Goal: Task Accomplishment & Management: Complete application form

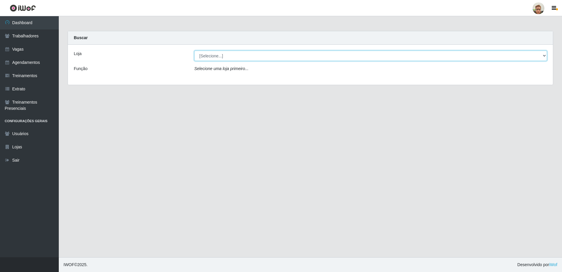
click at [217, 53] on select "[Selecione...] [GEOGRAPHIC_DATA]" at bounding box center [370, 56] width 353 height 10
click at [194, 51] on select "[Selecione...] [GEOGRAPHIC_DATA]" at bounding box center [370, 56] width 353 height 10
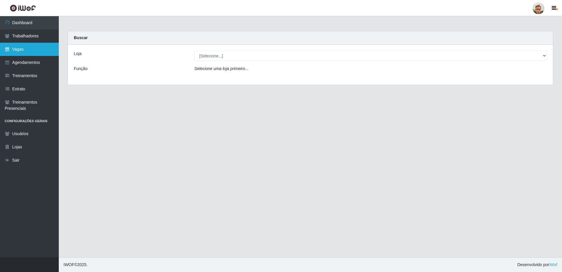
click at [29, 49] on link "Vagas" at bounding box center [29, 49] width 59 height 13
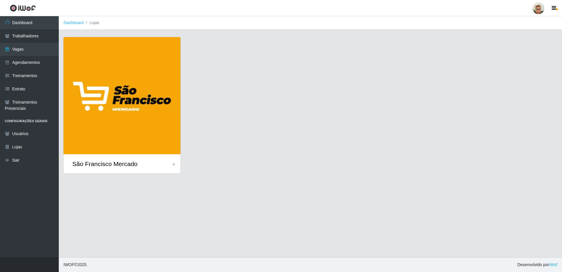
click at [117, 134] on img at bounding box center [121, 95] width 117 height 117
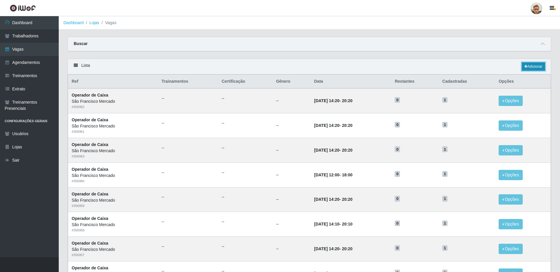
click at [535, 67] on link "Adicionar" at bounding box center [533, 66] width 23 height 8
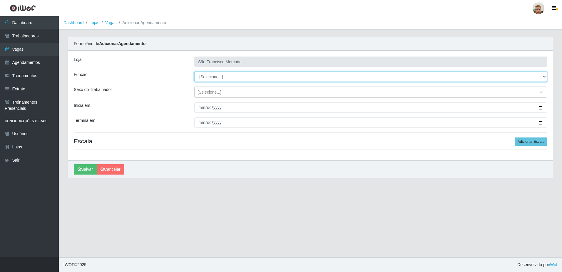
click at [215, 78] on select "[Selecione...] Balconista de Açougue [PERSON_NAME] de Açougue + Balconista de A…" at bounding box center [370, 76] width 353 height 10
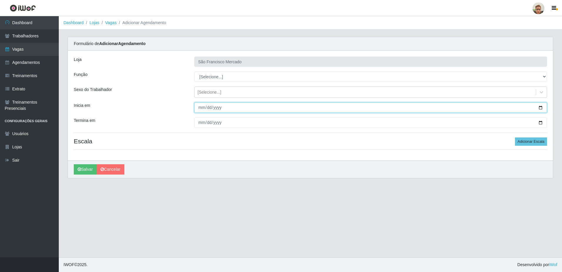
click at [538, 109] on input "Inicia em" at bounding box center [370, 107] width 353 height 10
type input "[DATE]"
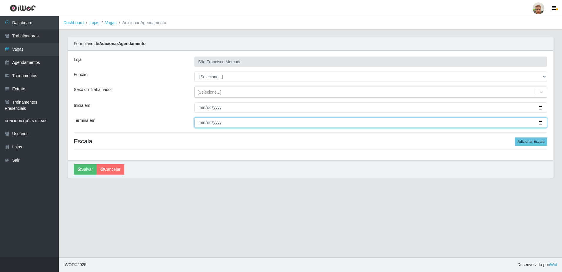
click at [539, 122] on input "Termina em" at bounding box center [370, 122] width 353 height 10
type input "[DATE]"
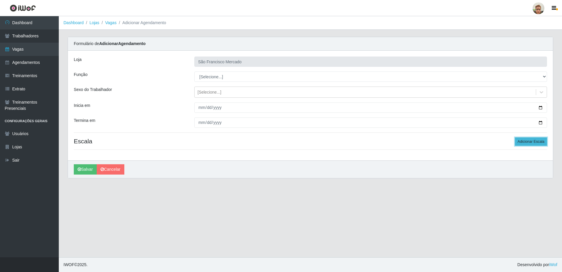
click at [534, 141] on button "Adicionar Escala" at bounding box center [531, 141] width 32 height 8
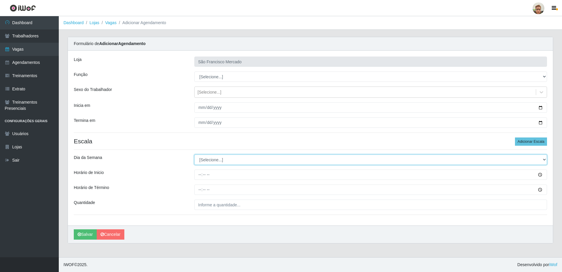
click at [202, 161] on select "[Selecione...] Segunda Terça Quarta Quinta Sexta Sábado Domingo" at bounding box center [370, 159] width 353 height 10
select select "1"
click at [194, 154] on select "[Selecione...] Segunda Terça Quarta Quinta Sexta Sábado Domingo" at bounding box center [370, 159] width 353 height 10
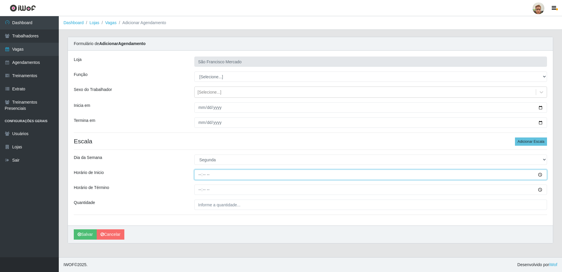
click at [202, 172] on input "Horário de Inicio" at bounding box center [370, 174] width 353 height 10
click at [539, 175] on input "Horário de Inicio" at bounding box center [370, 174] width 353 height 10
click at [207, 174] on input "13:09" at bounding box center [370, 174] width 353 height 10
type input "13:00"
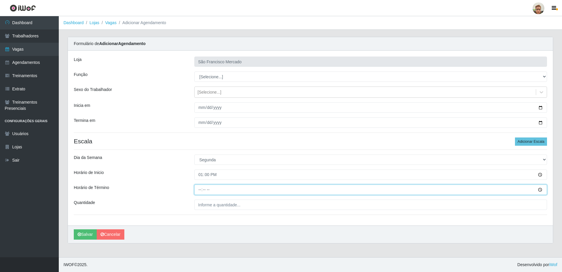
click at [197, 189] on input "Horário de Término" at bounding box center [370, 189] width 353 height 10
type input "19:00"
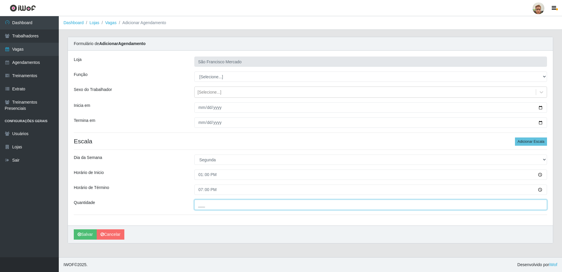
click at [241, 203] on input "___" at bounding box center [370, 204] width 353 height 10
type input "1__"
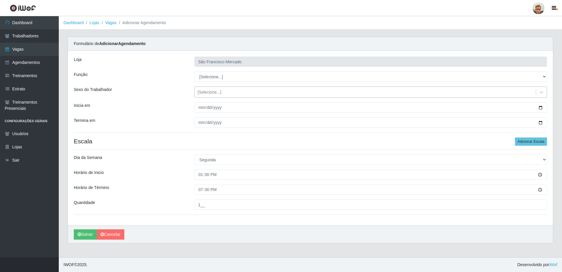
click at [220, 92] on div "[Selecione...]" at bounding box center [365, 92] width 341 height 10
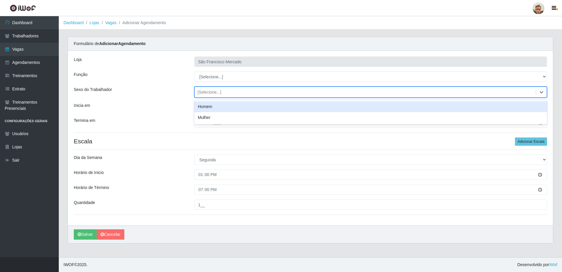
click at [213, 93] on div "[Selecione...]" at bounding box center [209, 92] width 24 height 6
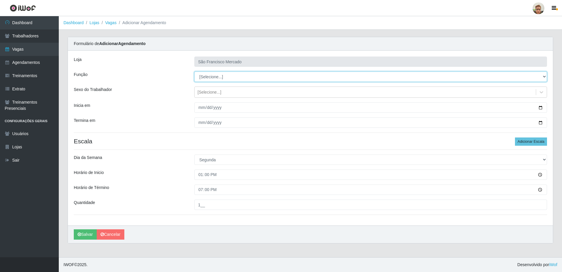
click at [216, 77] on select "[Selecione...] Balconista de Açougue [PERSON_NAME] de Açougue + Balconista de A…" at bounding box center [370, 76] width 353 height 10
select select "24"
click at [194, 71] on select "[Selecione...] Balconista de Açougue [PERSON_NAME] de Açougue + Balconista de A…" at bounding box center [370, 76] width 353 height 10
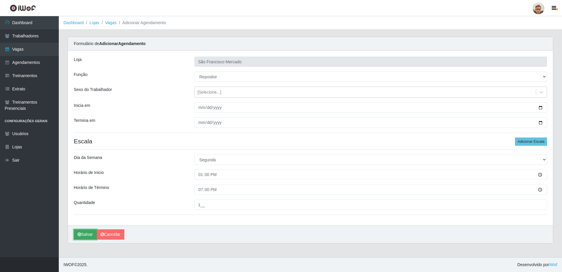
click at [78, 231] on button "Salvar" at bounding box center [85, 234] width 23 height 10
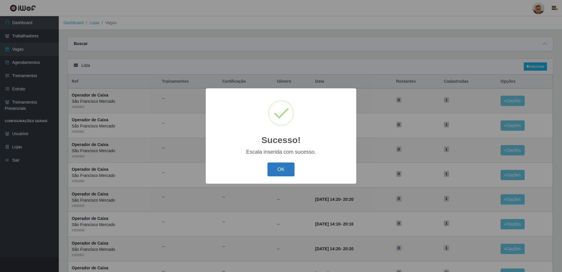
click at [281, 172] on button "OK" at bounding box center [280, 169] width 27 height 14
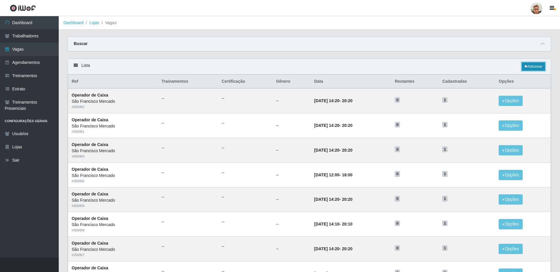
click at [540, 65] on link "Adicionar" at bounding box center [533, 66] width 23 height 8
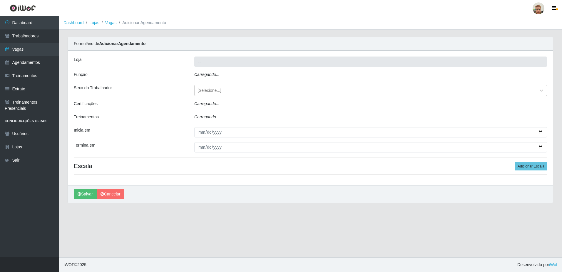
type input "São Francisco Mercado"
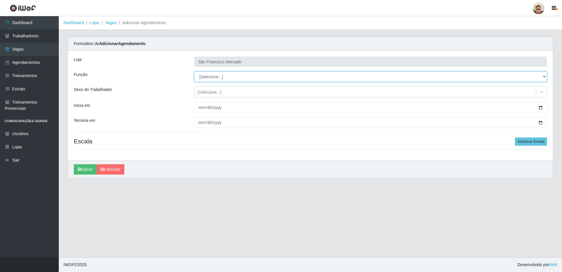
click at [227, 78] on select "[Selecione...] Balconista de Açougue [PERSON_NAME] de Açougue + Balconista de A…" at bounding box center [370, 76] width 353 height 10
select select "24"
click at [194, 71] on select "[Selecione...] Balconista de Açougue [PERSON_NAME] de Açougue + Balconista de A…" at bounding box center [370, 76] width 353 height 10
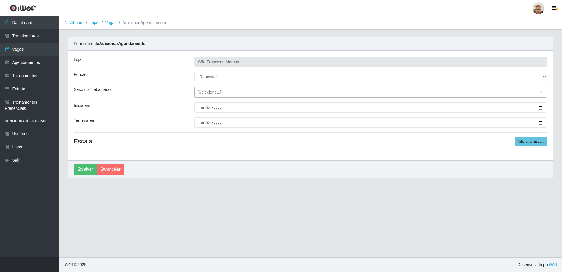
click at [233, 90] on div "[Selecione...]" at bounding box center [365, 92] width 341 height 10
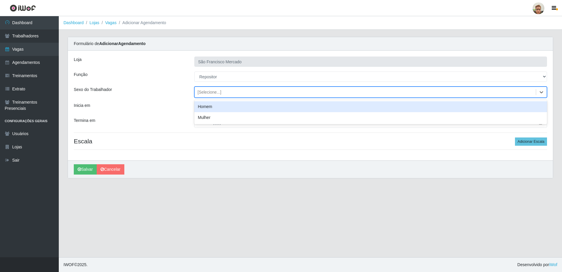
click at [225, 93] on div "[Selecione...]" at bounding box center [365, 92] width 341 height 10
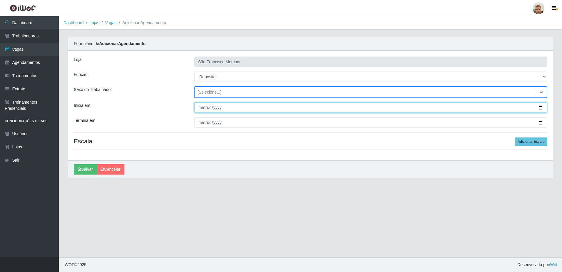
click at [540, 108] on input "Inicia em" at bounding box center [370, 107] width 353 height 10
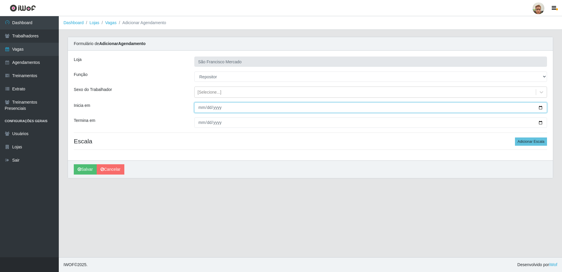
type input "[DATE]"
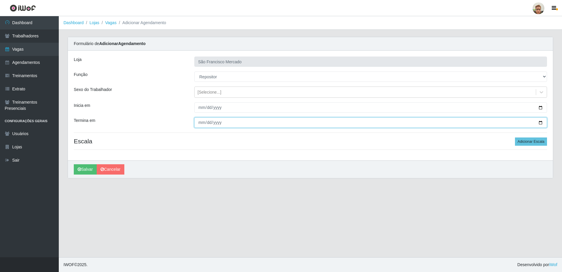
drag, startPoint x: 539, startPoint y: 122, endPoint x: 451, endPoint y: 148, distance: 91.8
click at [539, 122] on input "Termina em" at bounding box center [370, 122] width 353 height 10
type input "[DATE]"
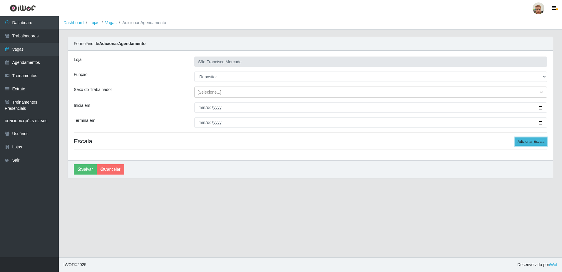
click at [523, 143] on button "Adicionar Escala" at bounding box center [531, 141] width 32 height 8
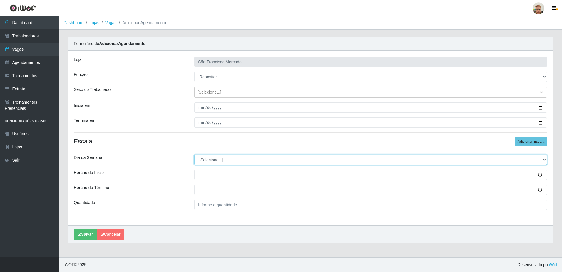
click at [211, 158] on select "[Selecione...] Segunda Terça Quarta Quinta Sexta Sábado Domingo" at bounding box center [370, 159] width 353 height 10
select select "2"
click at [194, 154] on select "[Selecione...] Segunda Terça Quarta Quinta Sexta Sábado Domingo" at bounding box center [370, 159] width 353 height 10
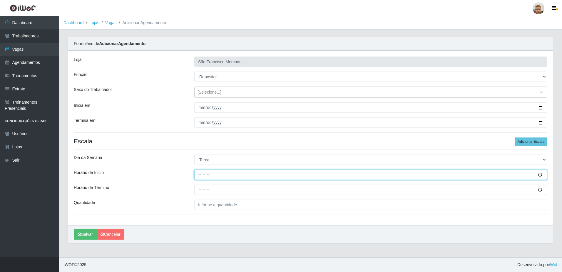
click at [199, 173] on input "Horário de Inicio" at bounding box center [370, 174] width 353 height 10
type input "07:30"
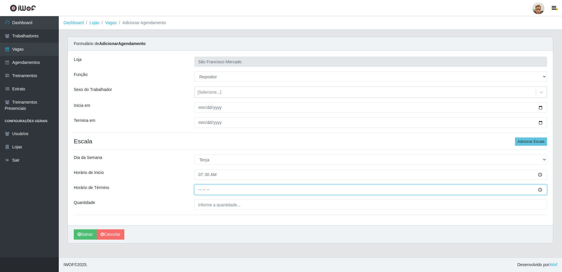
click at [198, 188] on input "Horário de Término" at bounding box center [370, 189] width 353 height 10
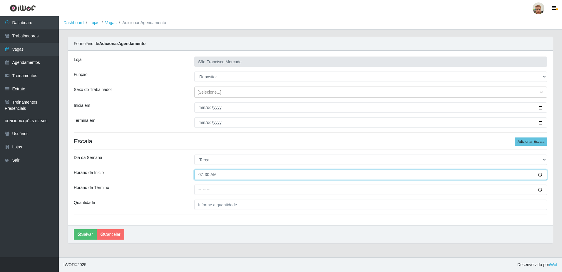
click at [207, 177] on input "07:30" at bounding box center [370, 174] width 353 height 10
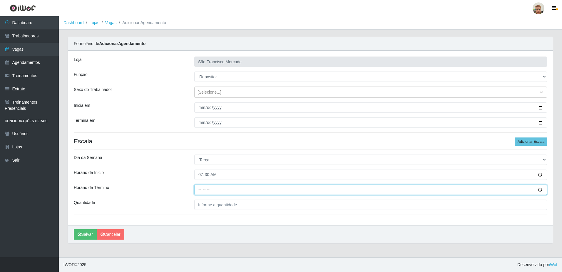
click at [201, 188] on input "Horário de Término" at bounding box center [370, 189] width 353 height 10
type input "13:30"
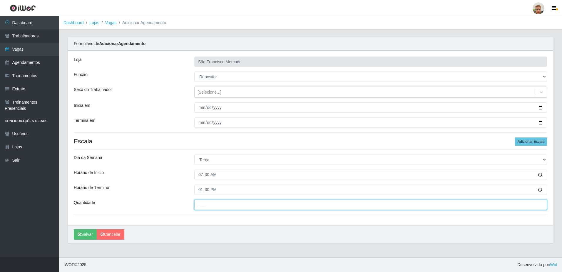
click at [212, 204] on input "___" at bounding box center [370, 204] width 353 height 10
type input "1__"
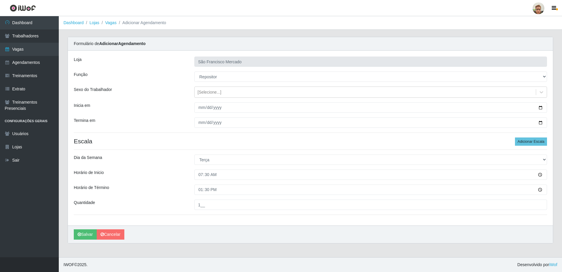
click at [540, 137] on div "Loja São Francisco Mercado Função [Selecione...] Balconista de Açougue Balconis…" at bounding box center [310, 138] width 485 height 175
click at [533, 141] on button "Adicionar Escala" at bounding box center [531, 141] width 32 height 8
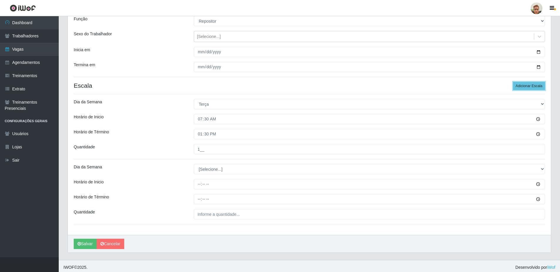
scroll to position [58, 0]
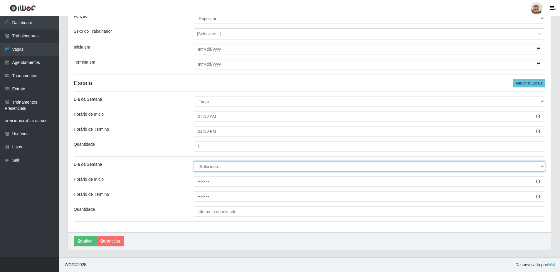
drag, startPoint x: 210, startPoint y: 166, endPoint x: 209, endPoint y: 171, distance: 4.6
click at [210, 166] on select "[Selecione...] Segunda Terça Quarta Quinta Sexta Sábado Domingo" at bounding box center [369, 166] width 351 height 10
select select "3"
click at [194, 161] on select "[Selecione...] Segunda Terça Quarta Quinta Sexta Sábado Domingo" at bounding box center [369, 166] width 351 height 10
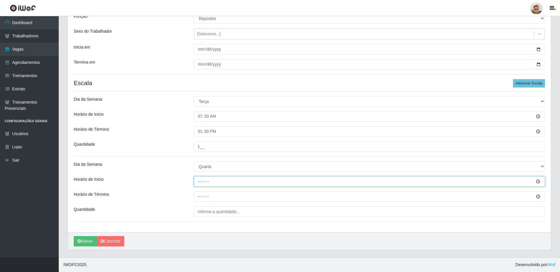
click at [203, 181] on input "Horário de Inicio" at bounding box center [369, 181] width 351 height 10
type input "07:30"
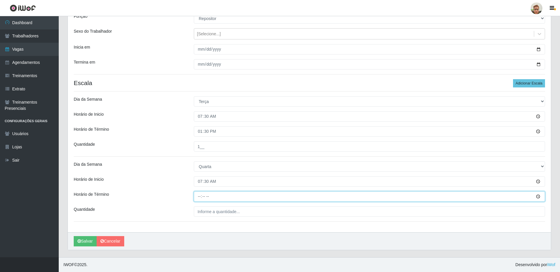
click at [199, 197] on input "Horário de Término" at bounding box center [369, 196] width 351 height 10
type input "13:30"
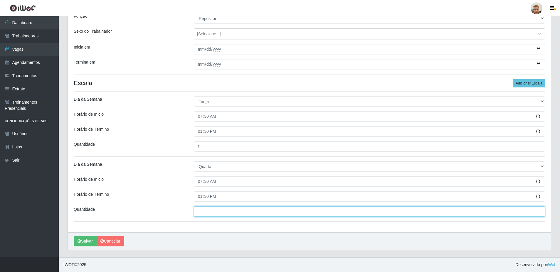
click at [201, 210] on input "___" at bounding box center [369, 211] width 351 height 10
type input "1__"
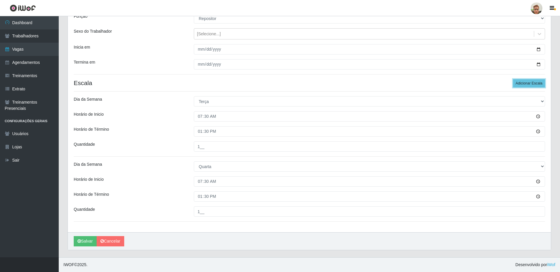
drag, startPoint x: 525, startPoint y: 82, endPoint x: 503, endPoint y: 93, distance: 24.1
click at [525, 82] on button "Adicionar Escala" at bounding box center [529, 83] width 32 height 8
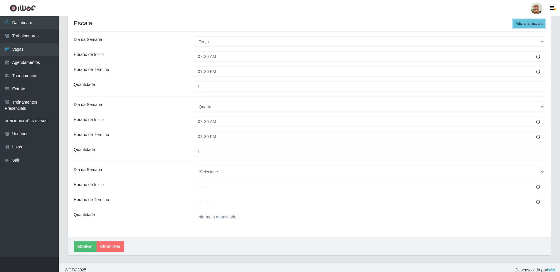
scroll to position [123, 0]
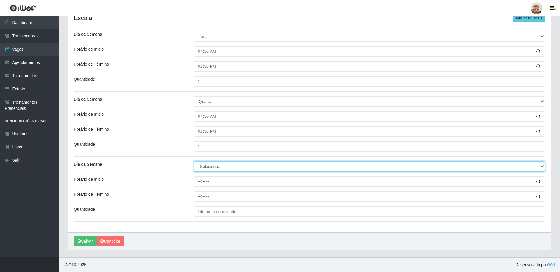
click at [205, 166] on select "[Selecione...] Segunda Terça Quarta Quinta Sexta Sábado Domingo" at bounding box center [369, 166] width 351 height 10
select select "4"
click at [194, 161] on select "[Selecione...] Segunda Terça Quarta Quinta Sexta Sábado Domingo" at bounding box center [369, 166] width 351 height 10
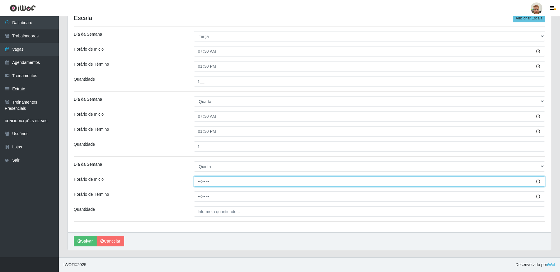
click at [199, 179] on input "Horário de Inicio" at bounding box center [369, 181] width 351 height 10
type input "07:30"
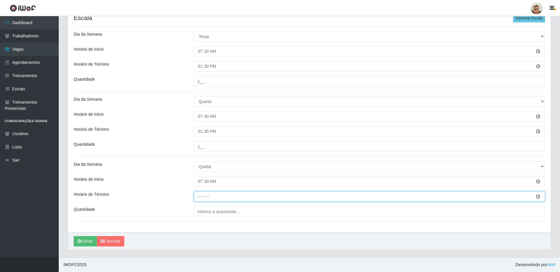
click at [195, 196] on input "Horário de Término" at bounding box center [369, 196] width 351 height 10
type input "13:30"
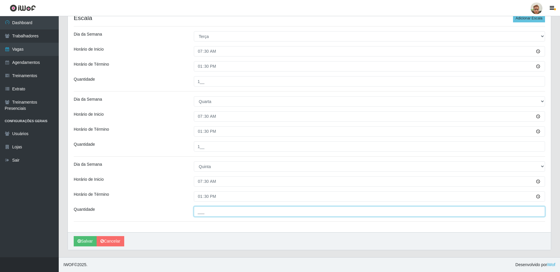
click at [209, 214] on input "___" at bounding box center [369, 211] width 351 height 10
type input "1__"
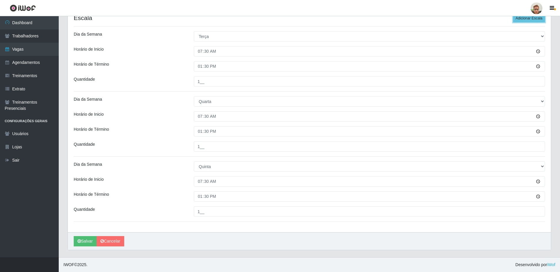
drag, startPoint x: 529, startPoint y: 19, endPoint x: 343, endPoint y: 90, distance: 199.4
click at [529, 18] on button "Adicionar Escala" at bounding box center [529, 18] width 32 height 8
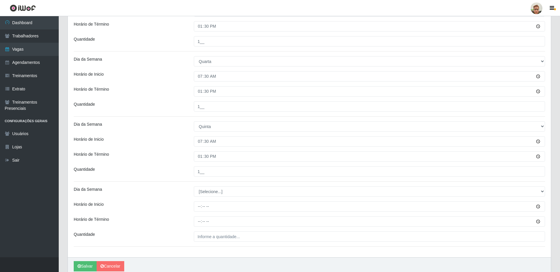
scroll to position [188, 0]
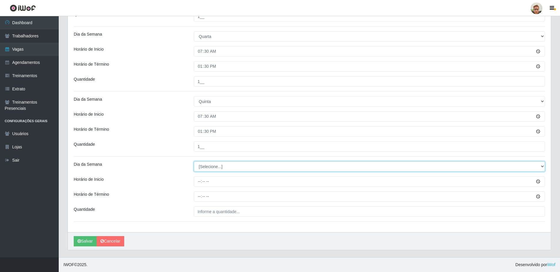
click at [212, 166] on select "[Selecione...] Segunda Terça Quarta Quinta Sexta Sábado Domingo" at bounding box center [369, 166] width 351 height 10
select select "5"
click at [194, 161] on select "[Selecione...] Segunda Terça Quarta Quinta Sexta Sábado Domingo" at bounding box center [369, 166] width 351 height 10
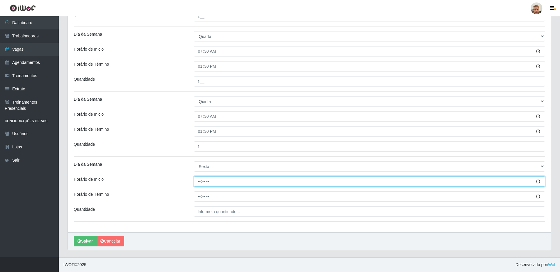
click at [201, 180] on input "Horário de Inicio" at bounding box center [369, 181] width 351 height 10
type input "07:30"
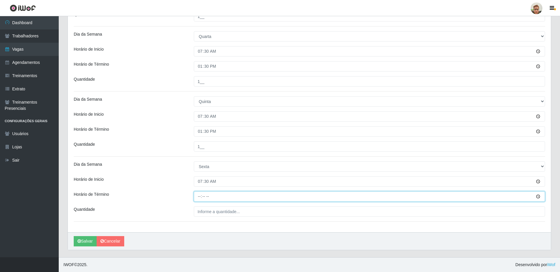
click at [201, 196] on input "Horário de Término" at bounding box center [369, 196] width 351 height 10
type input "13:30"
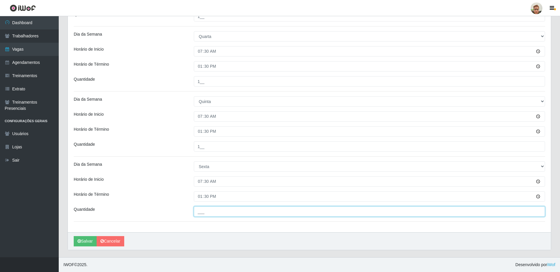
click at [208, 206] on input "___" at bounding box center [369, 211] width 351 height 10
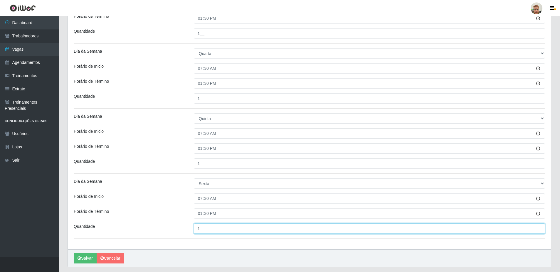
scroll to position [12, 0]
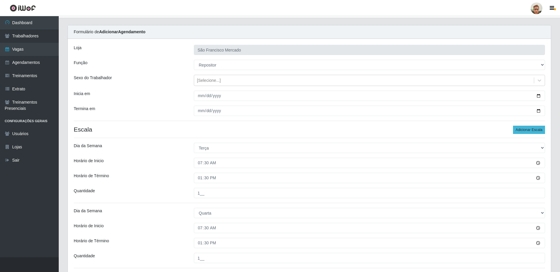
type input "1__"
click at [528, 128] on button "Adicionar Escala" at bounding box center [529, 129] width 32 height 8
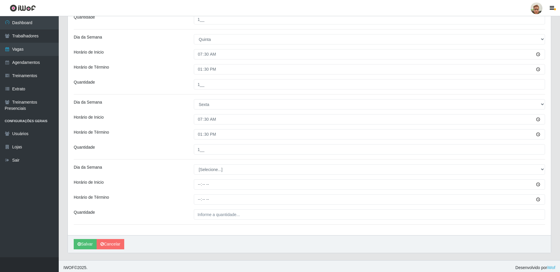
scroll to position [253, 0]
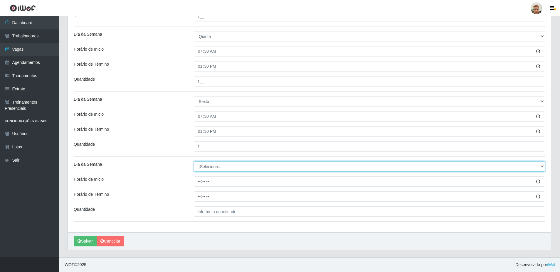
click at [202, 169] on select "[Selecione...] Segunda Terça Quarta Quinta Sexta Sábado Domingo" at bounding box center [369, 166] width 351 height 10
select select "6"
click at [194, 161] on select "[Selecione...] Segunda Terça Quarta Quinta Sexta Sábado Domingo" at bounding box center [369, 166] width 351 height 10
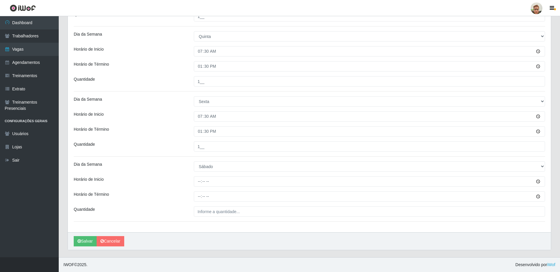
click at [200, 175] on div "Loja São Francisco Mercado Função [Selecione...] Balconista de Açougue Balconis…" at bounding box center [309, 15] width 483 height 434
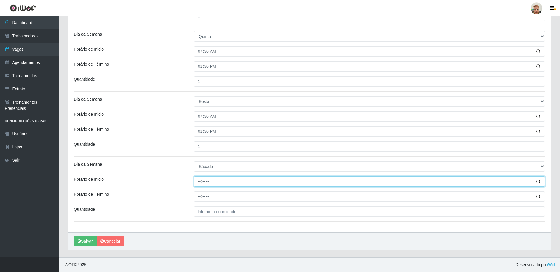
click at [199, 182] on input "Horário de Inicio" at bounding box center [369, 181] width 351 height 10
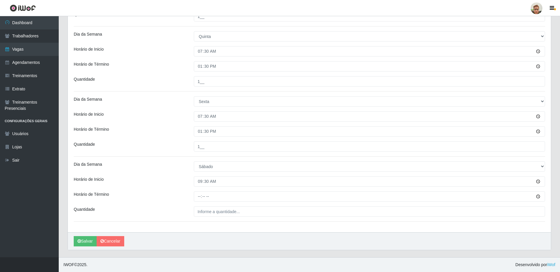
click at [201, 188] on div "Loja São Francisco Mercado Função [Selecione...] Balconista de Açougue Balconis…" at bounding box center [309, 15] width 483 height 434
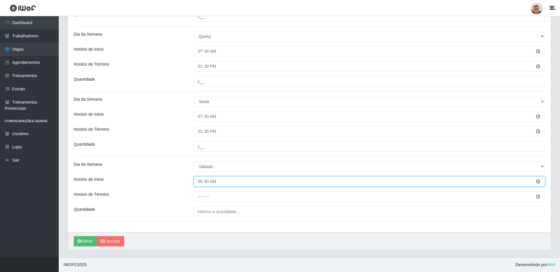
click at [199, 180] on input "09:30" at bounding box center [369, 181] width 351 height 10
type input "07:30"
click at [197, 198] on input "Horário de Término" at bounding box center [369, 196] width 351 height 10
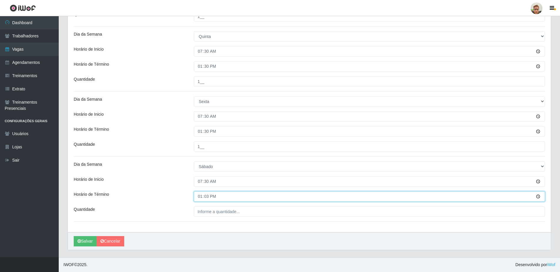
type input "13:30"
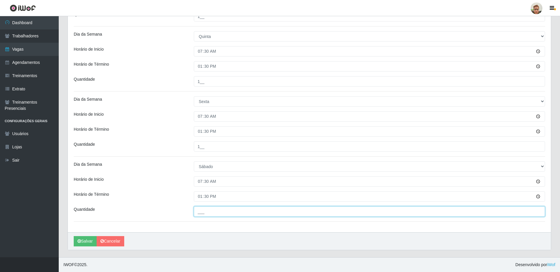
click at [216, 208] on input "___" at bounding box center [369, 211] width 351 height 10
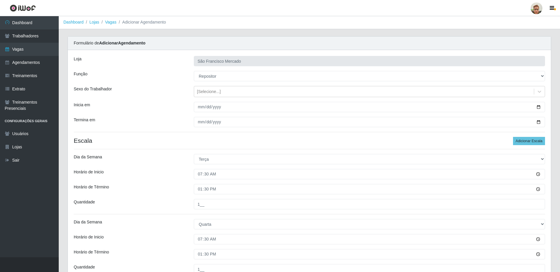
scroll to position [0, 0]
type input "1__"
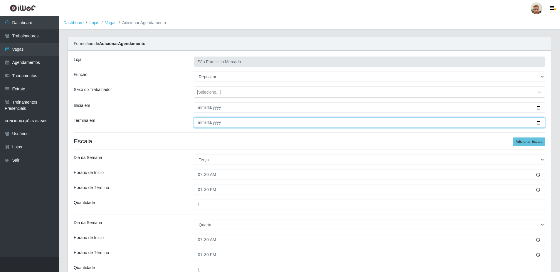
click at [541, 120] on input "[DATE]" at bounding box center [369, 122] width 351 height 10
type input "[DATE]"
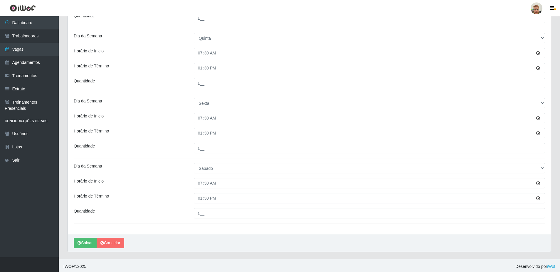
scroll to position [253, 0]
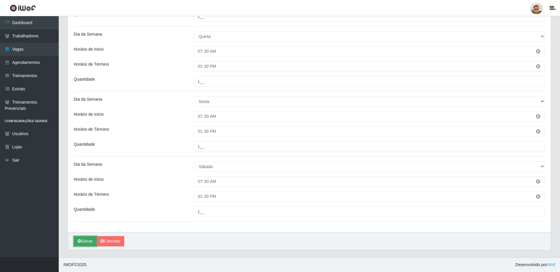
click at [88, 240] on button "Salvar" at bounding box center [85, 241] width 23 height 10
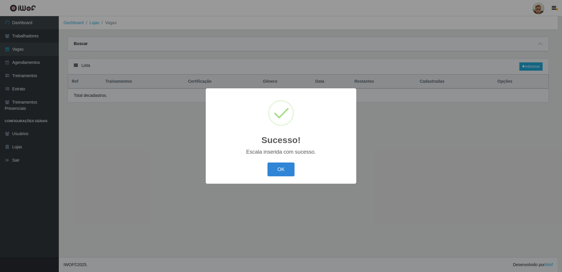
click at [87, 240] on div "Sucesso! × Escala inserida com sucesso. OK Cancel" at bounding box center [281, 136] width 562 height 272
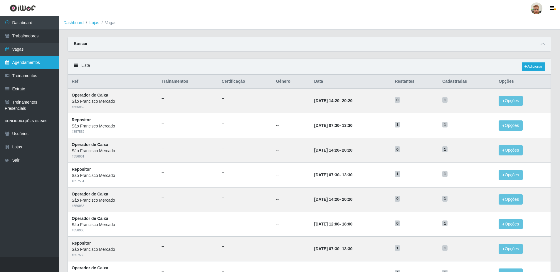
click at [25, 58] on link "Agendamentos" at bounding box center [29, 62] width 59 height 13
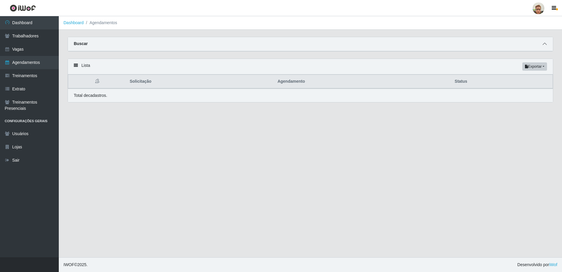
click at [543, 46] on icon at bounding box center [544, 44] width 4 height 4
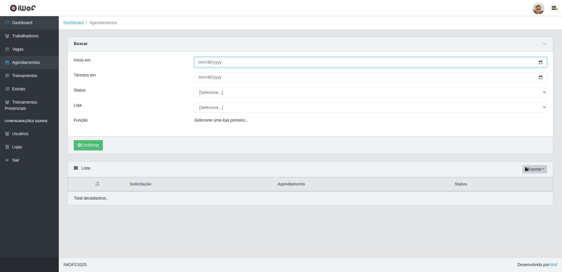
click at [541, 61] on input "Início em" at bounding box center [370, 62] width 353 height 10
type input "[DATE]"
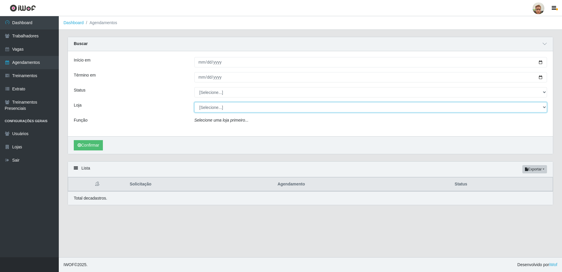
click at [208, 107] on select "[Selecione...] [GEOGRAPHIC_DATA]" at bounding box center [370, 107] width 353 height 10
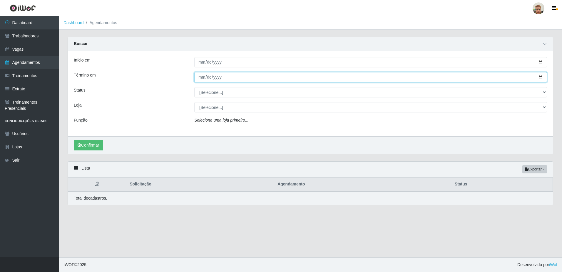
click at [226, 79] on input "Término em" at bounding box center [370, 77] width 353 height 10
type input "[DATE]"
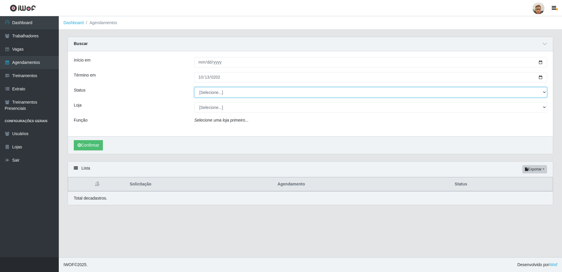
drag, startPoint x: 230, startPoint y: 95, endPoint x: 227, endPoint y: 98, distance: 4.5
click at [230, 95] on select "[Selecione...] AGENDADO AGUARDANDO LIBERAR EM ANDAMENTO EM REVISÃO FINALIZADO C…" at bounding box center [370, 92] width 353 height 10
select select "AGENDADO"
click at [194, 87] on select "[Selecione...] AGENDADO AGUARDANDO LIBERAR EM ANDAMENTO EM REVISÃO FINALIZADO C…" at bounding box center [370, 92] width 353 height 10
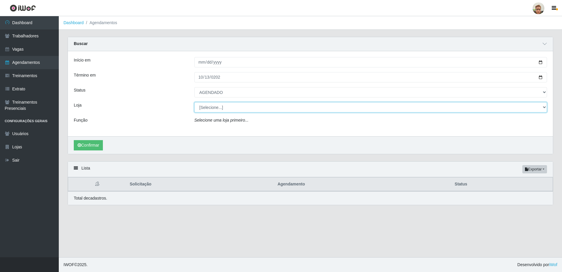
drag, startPoint x: 208, startPoint y: 108, endPoint x: 205, endPoint y: 113, distance: 5.0
click at [208, 108] on select "[Selecione...] [GEOGRAPHIC_DATA]" at bounding box center [370, 107] width 353 height 10
select select "168"
click at [194, 102] on select "[Selecione...] [GEOGRAPHIC_DATA]" at bounding box center [370, 107] width 353 height 10
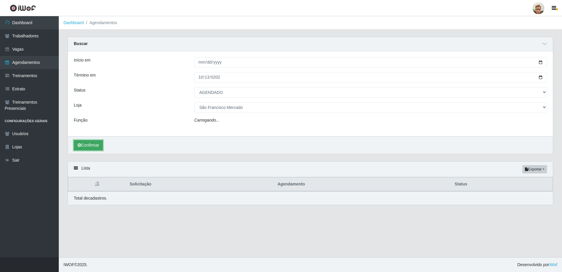
click at [99, 146] on button "Confirmar" at bounding box center [88, 145] width 29 height 10
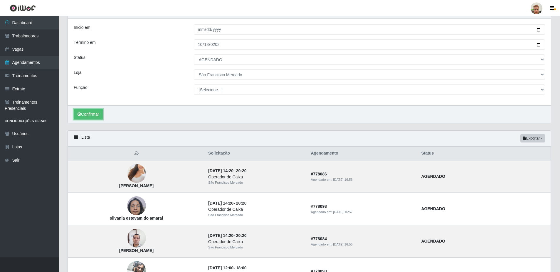
scroll to position [29, 0]
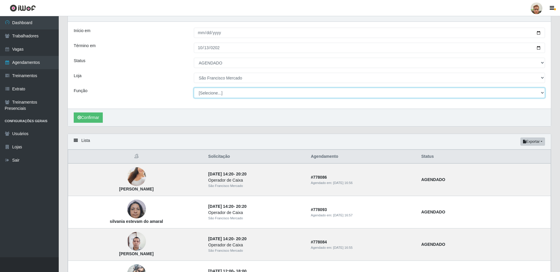
click at [218, 96] on select "[Selecione...] Balconista de Açougue [PERSON_NAME] de Açougue + Balconista de A…" at bounding box center [369, 93] width 351 height 10
click at [149, 83] on div "Início em [DATE] Término em [DATE] Status [Selecione...] AGENDADO AGUARDANDO LI…" at bounding box center [309, 65] width 483 height 87
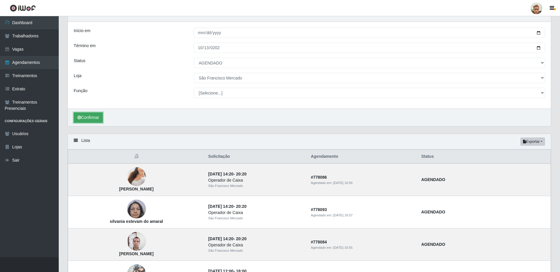
click at [82, 117] on button "Confirmar" at bounding box center [88, 117] width 29 height 10
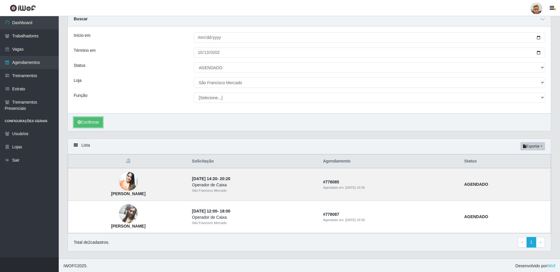
scroll to position [26, 0]
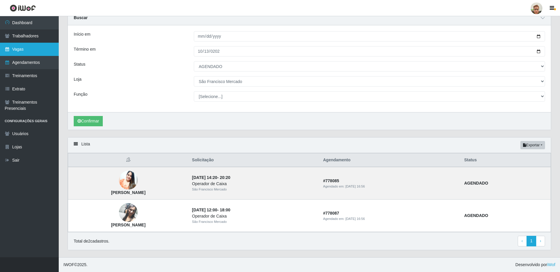
click at [39, 50] on link "Vagas" at bounding box center [29, 49] width 59 height 13
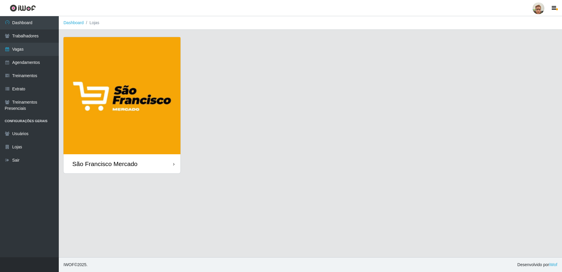
click at [86, 151] on img at bounding box center [121, 95] width 117 height 117
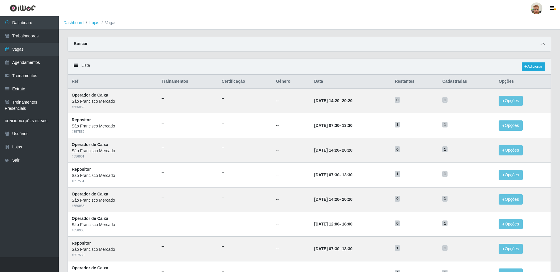
click at [545, 43] on span at bounding box center [543, 44] width 7 height 7
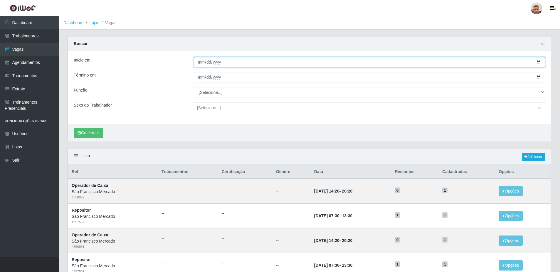
click at [538, 63] on input "Início em" at bounding box center [369, 62] width 351 height 10
type input "[DATE]"
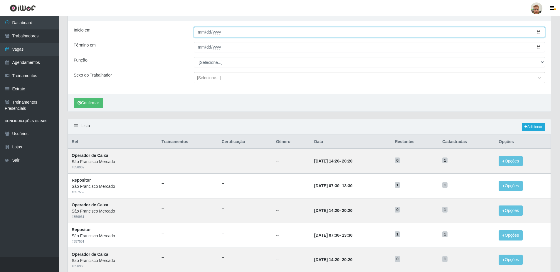
scroll to position [23, 0]
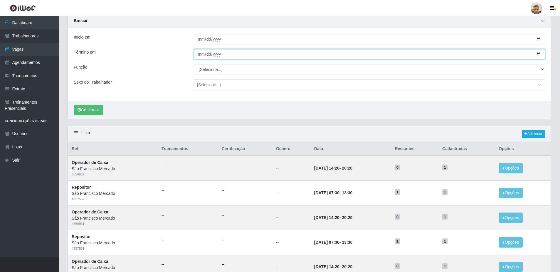
click at [541, 55] on input "Término em" at bounding box center [369, 54] width 351 height 10
type input "[DATE]"
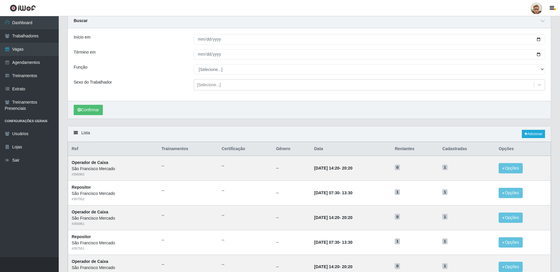
click at [224, 76] on div "Início em [DATE] Término em [DATE] Função [Selecione...] Balconista de Açougue …" at bounding box center [309, 64] width 483 height 73
click at [222, 71] on select "[Selecione...] Balconista de Açougue [PERSON_NAME] de Açougue + Balconista de A…" at bounding box center [369, 69] width 351 height 10
select select "24"
click at [194, 64] on select "[Selecione...] Balconista de Açougue [PERSON_NAME] de Açougue + Balconista de A…" at bounding box center [369, 69] width 351 height 10
click at [209, 85] on div "[Selecione...]" at bounding box center [209, 85] width 24 height 6
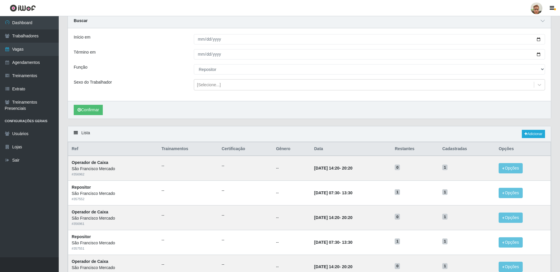
click at [83, 94] on div "Início em [DATE] Término em [DATE] Função [Selecione...] Balconista de Açougue …" at bounding box center [309, 64] width 483 height 73
click at [87, 111] on button "Confirmar" at bounding box center [88, 110] width 29 height 10
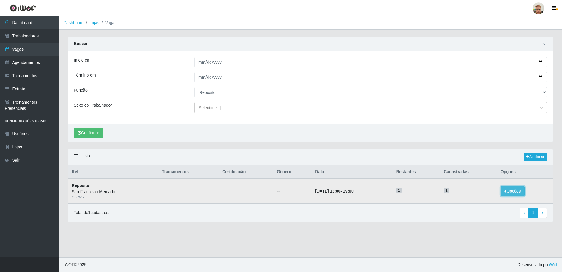
click at [512, 192] on button "Opções" at bounding box center [512, 191] width 24 height 10
click at [469, 193] on div "Deletar" at bounding box center [476, 195] width 35 height 6
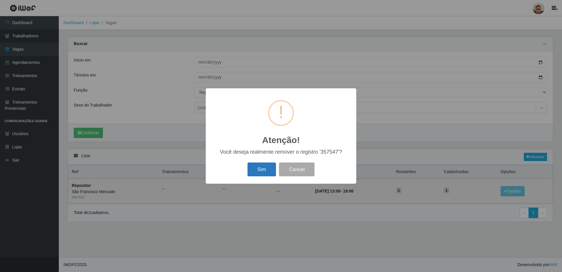
click at [269, 172] on button "Sim" at bounding box center [261, 169] width 29 height 14
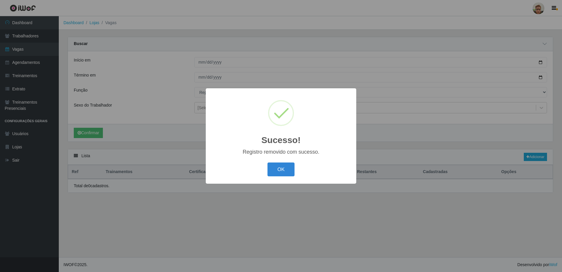
click at [285, 166] on button "OK" at bounding box center [280, 169] width 27 height 14
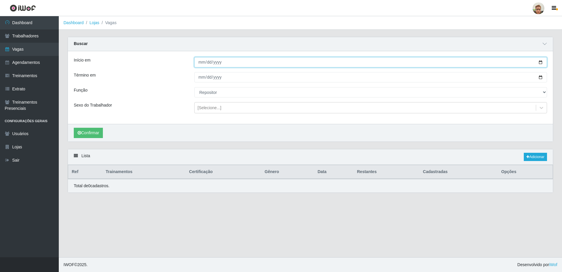
click at [542, 61] on input "[DATE]" at bounding box center [370, 62] width 353 height 10
type input "[DATE]"
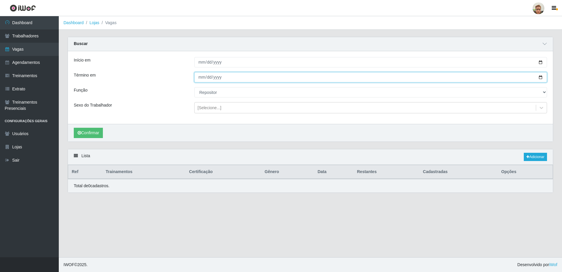
click at [540, 78] on input "[DATE]" at bounding box center [370, 77] width 353 height 10
type input "[DATE]"
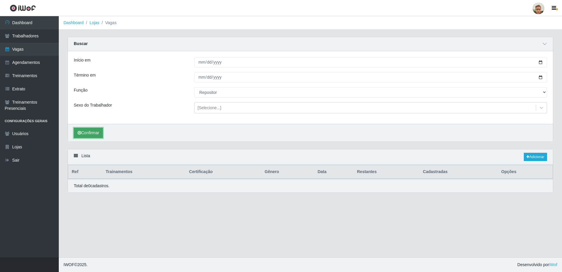
click at [81, 135] on button "Confirmar" at bounding box center [88, 133] width 29 height 10
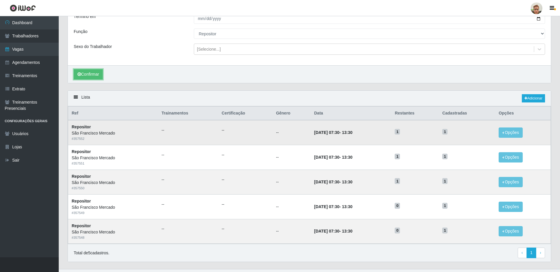
scroll to position [71, 0]
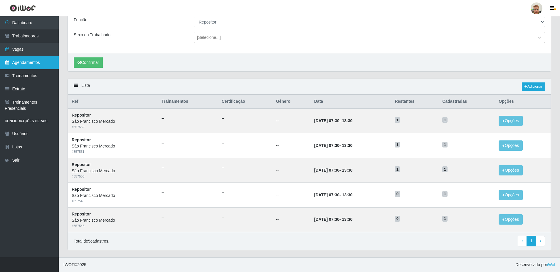
click at [31, 63] on link "Agendamentos" at bounding box center [29, 62] width 59 height 13
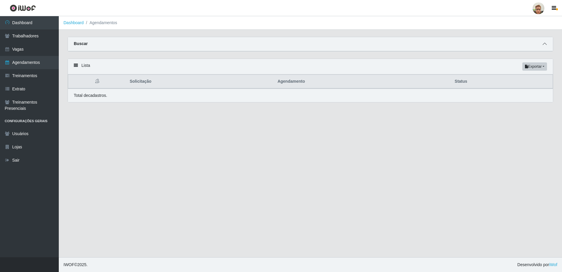
click at [546, 43] on icon at bounding box center [544, 44] width 4 height 4
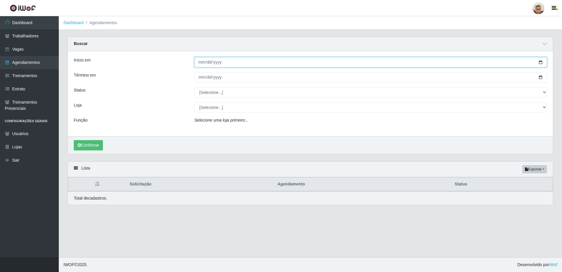
click at [541, 61] on input "Início em" at bounding box center [370, 62] width 353 height 10
type input "[DATE]"
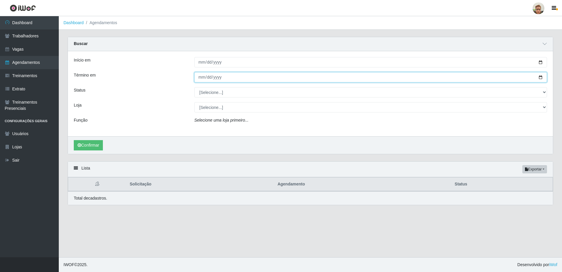
drag, startPoint x: 541, startPoint y: 77, endPoint x: 521, endPoint y: 84, distance: 20.9
click at [540, 77] on input "Término em" at bounding box center [370, 77] width 353 height 10
click at [544, 78] on input "[DATE]" at bounding box center [370, 77] width 353 height 10
click at [537, 80] on input "[DATE]" at bounding box center [370, 77] width 353 height 10
click at [541, 77] on input "[DATE]" at bounding box center [370, 77] width 353 height 10
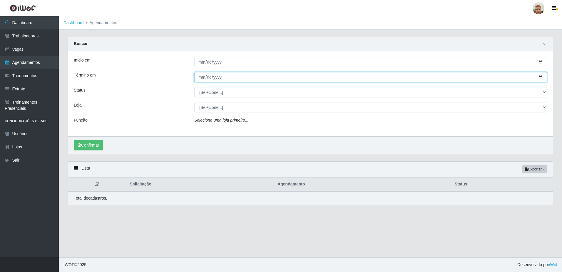
type input "[DATE]"
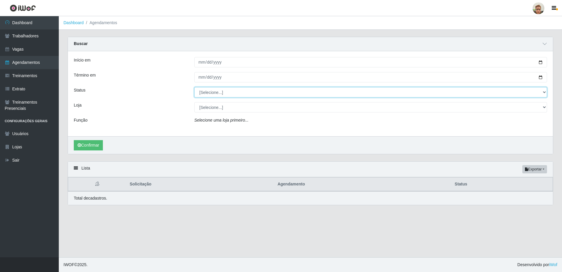
click at [223, 89] on select "[Selecione...] AGENDADO AGUARDANDO LIBERAR EM ANDAMENTO EM REVISÃO FINALIZADO C…" at bounding box center [370, 92] width 353 height 10
click at [194, 87] on select "[Selecione...] AGENDADO AGUARDANDO LIBERAR EM ANDAMENTO EM REVISÃO FINALIZADO C…" at bounding box center [370, 92] width 353 height 10
click at [212, 96] on select "[Selecione...] AGENDADO AGUARDANDO LIBERAR EM ANDAMENTO EM REVISÃO FINALIZADO C…" at bounding box center [370, 92] width 353 height 10
select select "AGENDADO"
click at [194, 87] on select "[Selecione...] AGENDADO AGUARDANDO LIBERAR EM ANDAMENTO EM REVISÃO FINALIZADO C…" at bounding box center [370, 92] width 353 height 10
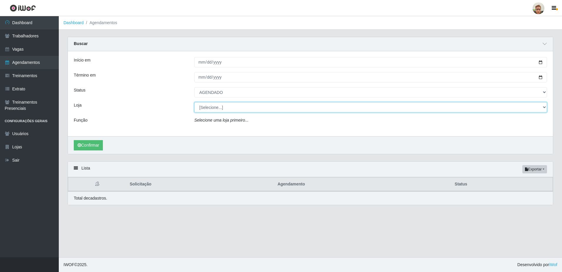
click at [211, 110] on select "[Selecione...] [GEOGRAPHIC_DATA]" at bounding box center [370, 107] width 353 height 10
select select "168"
click at [194, 102] on select "[Selecione...] [GEOGRAPHIC_DATA]" at bounding box center [370, 107] width 353 height 10
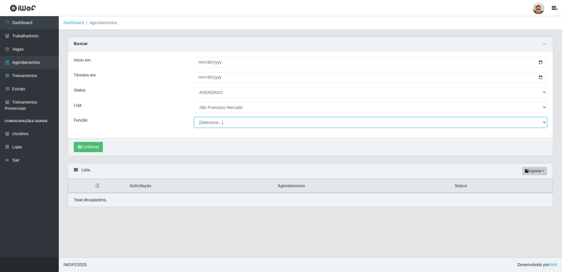
click at [215, 122] on select "[Selecione...] Balconista de Açougue [PERSON_NAME] de Açougue + Balconista de A…" at bounding box center [370, 122] width 353 height 10
select select "24"
click at [194, 117] on select "[Selecione...] Balconista de Açougue [PERSON_NAME] de Açougue + Balconista de A…" at bounding box center [370, 122] width 353 height 10
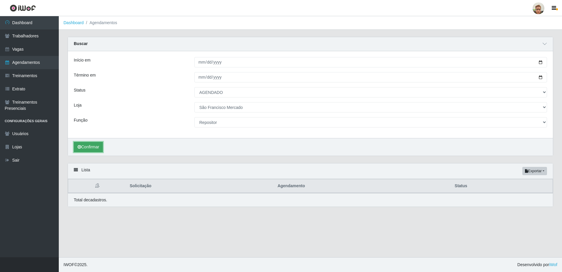
click at [84, 146] on button "Confirmar" at bounding box center [88, 147] width 29 height 10
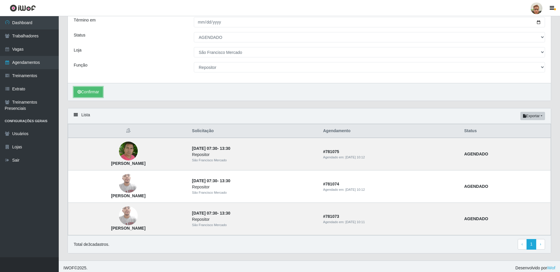
scroll to position [58, 0]
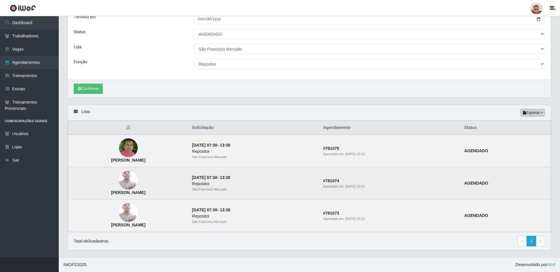
click at [138, 184] on img at bounding box center [128, 180] width 19 height 25
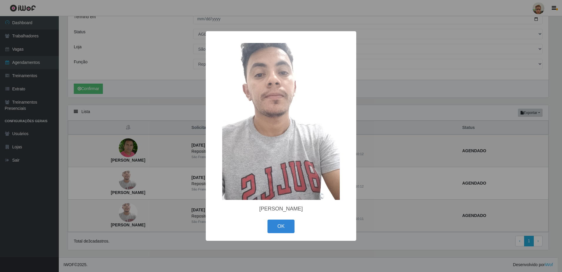
click at [169, 175] on div "× [PERSON_NAME] OK Cancel" at bounding box center [281, 136] width 562 height 272
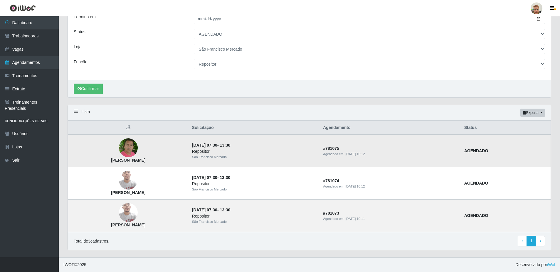
click at [144, 148] on td "[PERSON_NAME]" at bounding box center [128, 150] width 120 height 33
click at [138, 148] on img at bounding box center [128, 147] width 19 height 21
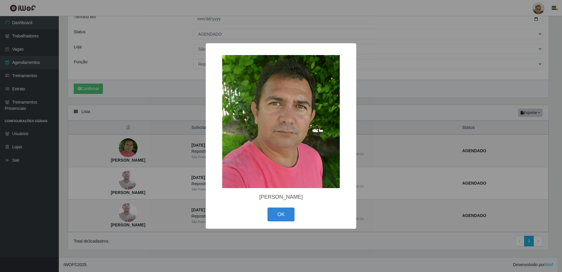
click at [168, 156] on div "× [PERSON_NAME] dos Santos OK Cancel" at bounding box center [281, 136] width 562 height 272
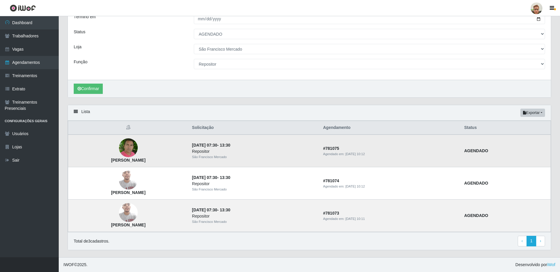
click at [138, 150] on img at bounding box center [128, 147] width 19 height 21
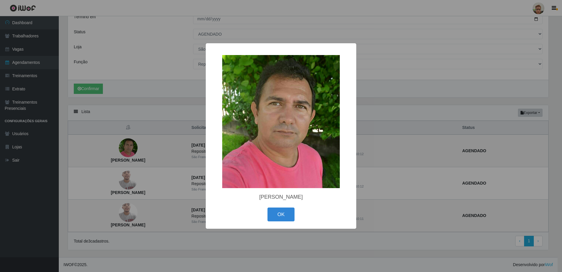
click at [181, 155] on div "× [PERSON_NAME] dos Santos OK Cancel" at bounding box center [281, 136] width 562 height 272
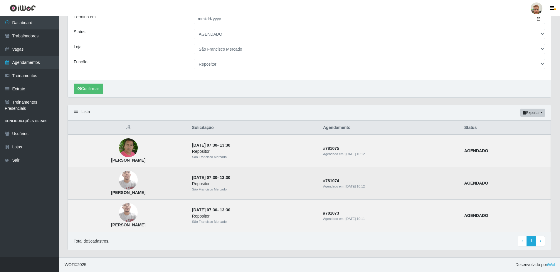
click at [138, 187] on img at bounding box center [128, 180] width 19 height 25
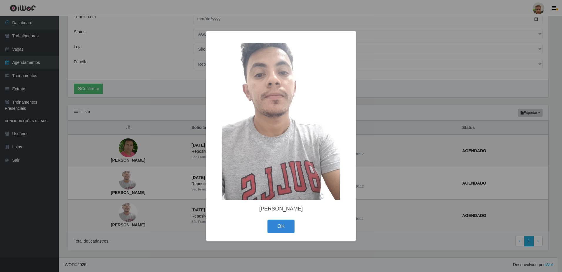
click at [186, 184] on div "× [PERSON_NAME] OK Cancel" at bounding box center [281, 136] width 562 height 272
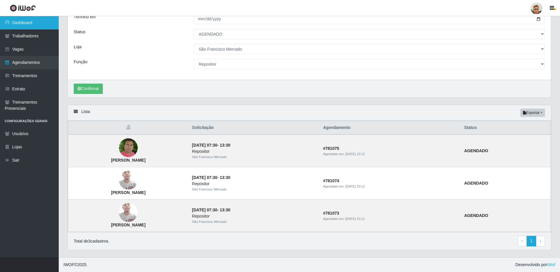
click at [35, 22] on link "Dashboard" at bounding box center [29, 22] width 59 height 13
